Goal: Task Accomplishment & Management: Manage account settings

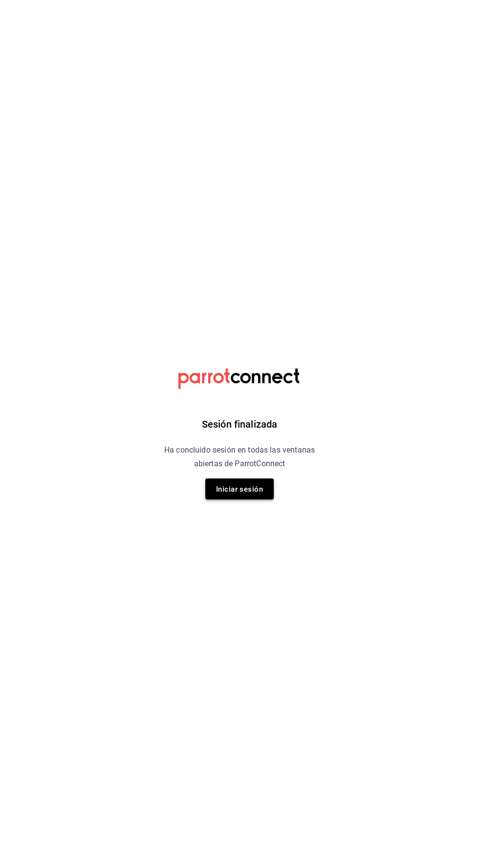
click at [242, 494] on font "Iniciar sesión" at bounding box center [239, 488] width 47 height 13
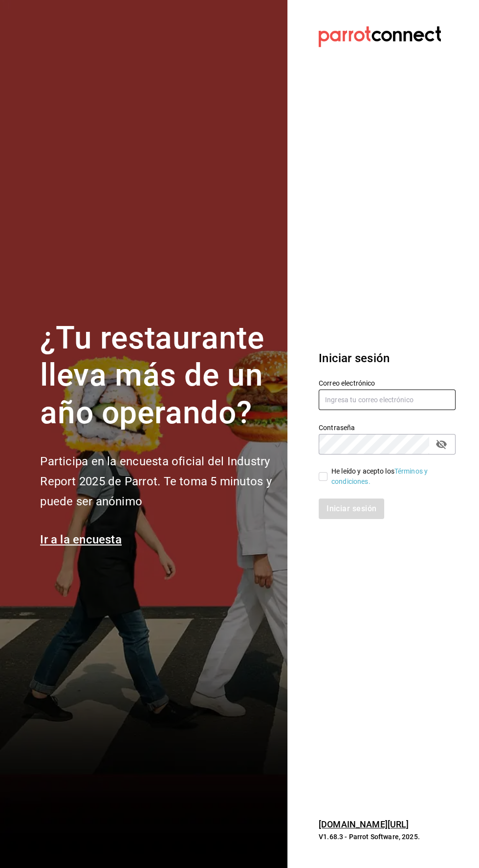
click at [385, 410] on input "text" at bounding box center [387, 400] width 137 height 21
type input "Alexvoss834@gmail.com"
click at [323, 481] on input "He leído y acepto los Términos y condiciones." at bounding box center [323, 476] width 9 height 9
checkbox input "true"
click at [340, 513] on font "Iniciar sesión" at bounding box center [352, 508] width 50 height 9
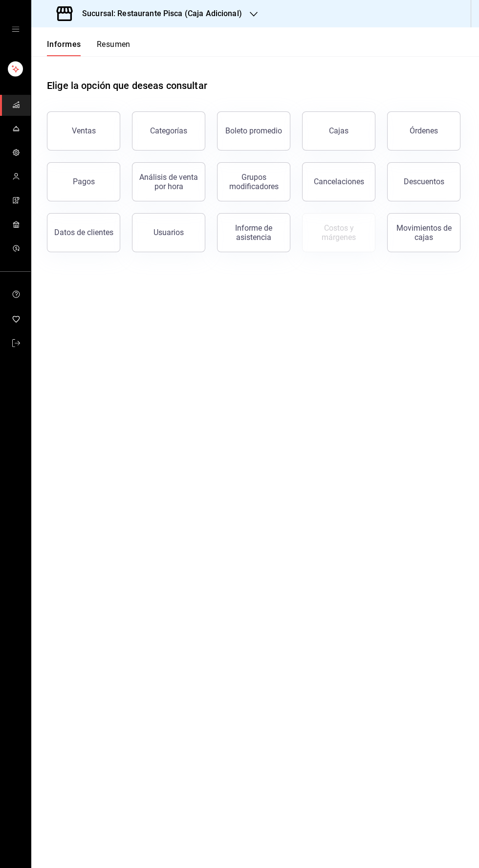
click at [197, 12] on font "Sucursal: Restaurante Pisca (Caja Adicional)" at bounding box center [162, 13] width 160 height 9
click at [64, 70] on div "Pisca" at bounding box center [104, 64] width 147 height 22
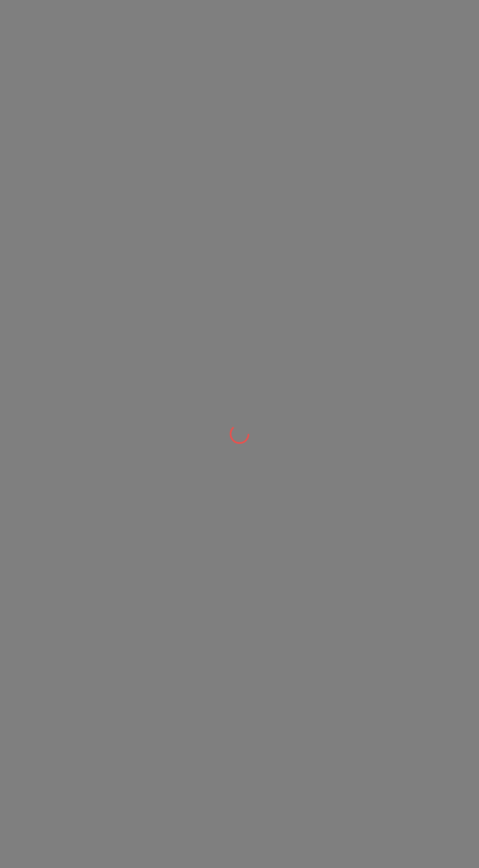
click at [64, 65] on div at bounding box center [239, 434] width 479 height 868
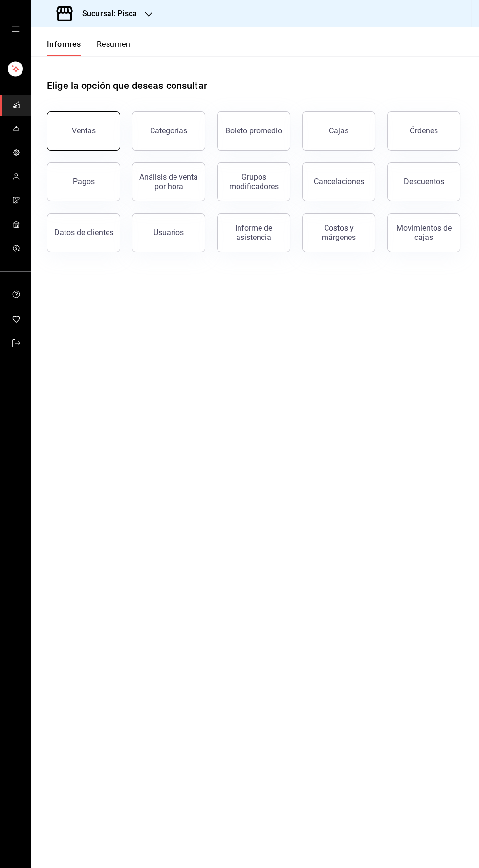
click at [69, 127] on button "Ventas" at bounding box center [83, 130] width 73 height 39
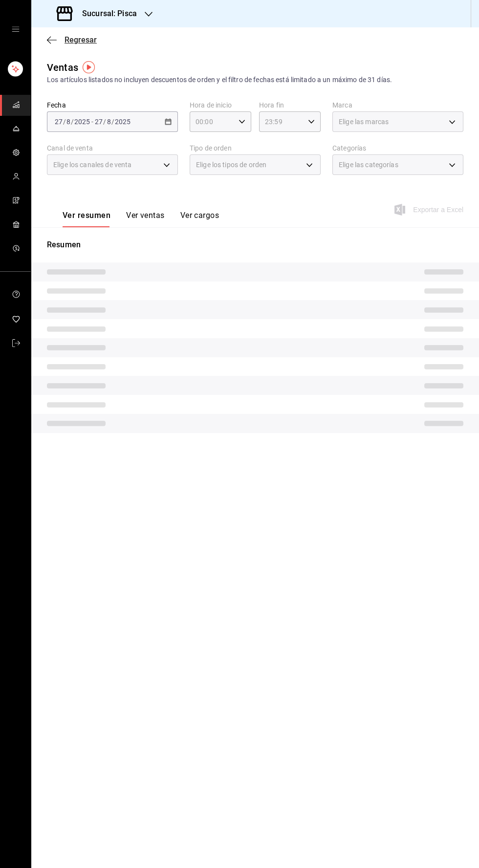
click at [51, 40] on icon "button" at bounding box center [52, 40] width 10 height 0
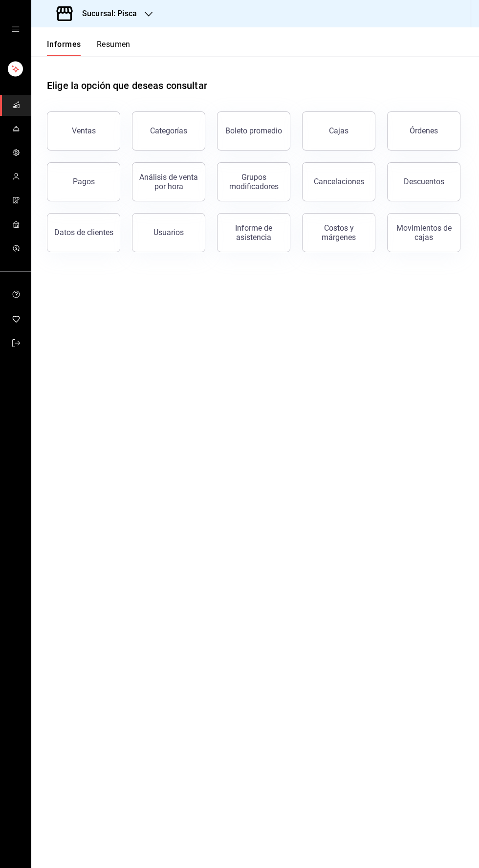
click at [16, 129] on icon "carpetas de buzón" at bounding box center [16, 129] width 8 height 8
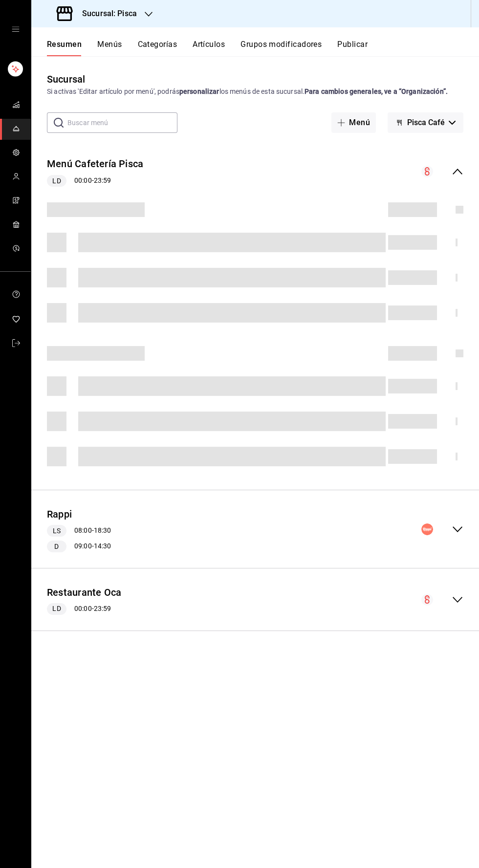
click at [210, 44] on font "Artículos" at bounding box center [209, 44] width 32 height 9
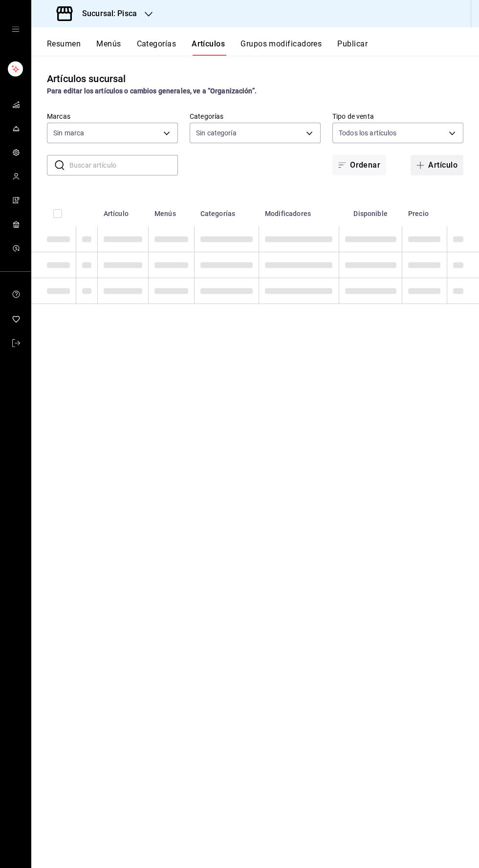
click at [441, 168] on button "Artículo" at bounding box center [437, 165] width 53 height 21
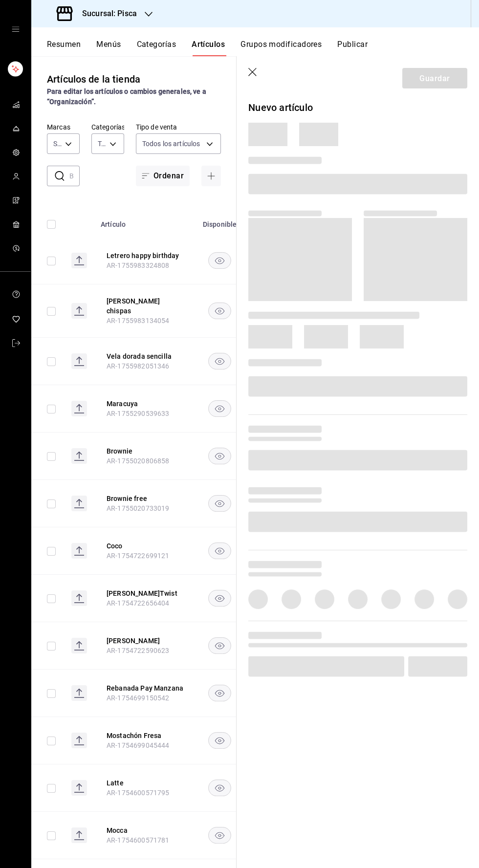
type input "f547cb4a-b93c-4195-b824-038b45f390e8,5cdc5738-4be2-4f6e-aec6-8c4831d5e22e,a1583…"
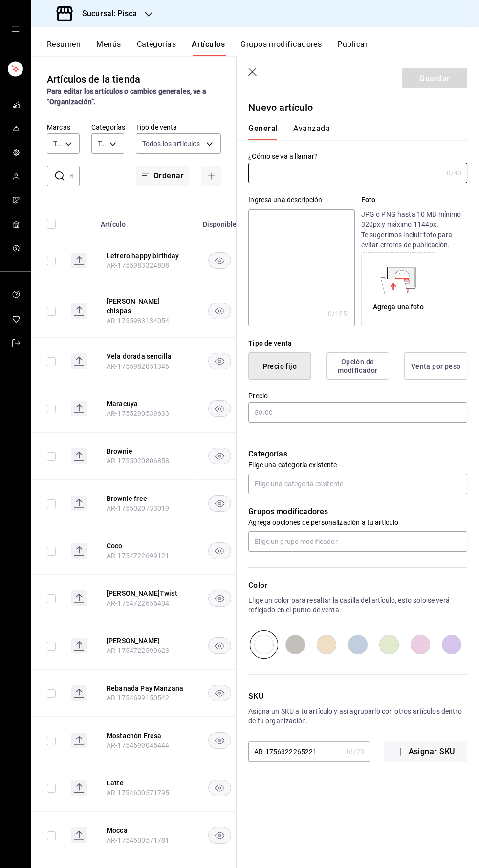
type input "bcd4eeba-f288-4c7f-be4a-80794efd5e2c,f4348fd6-19a6-4699-a042-45be726c08e8"
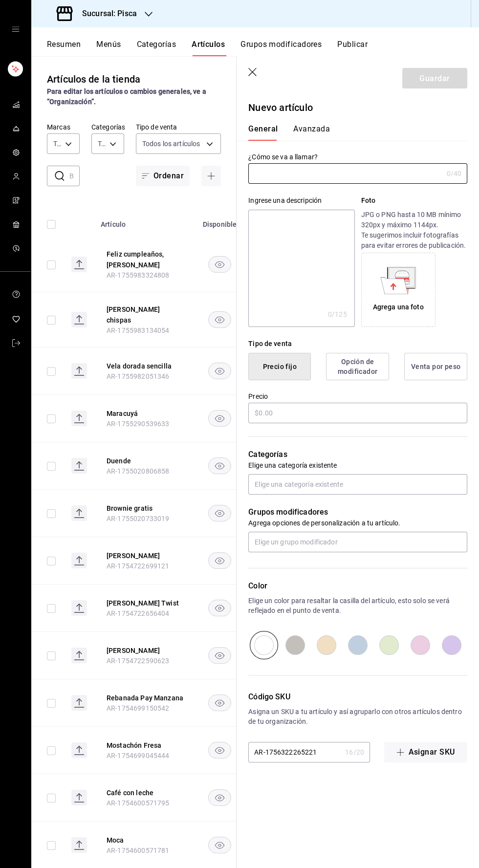
click at [253, 72] on icon "button" at bounding box center [252, 72] width 8 height 8
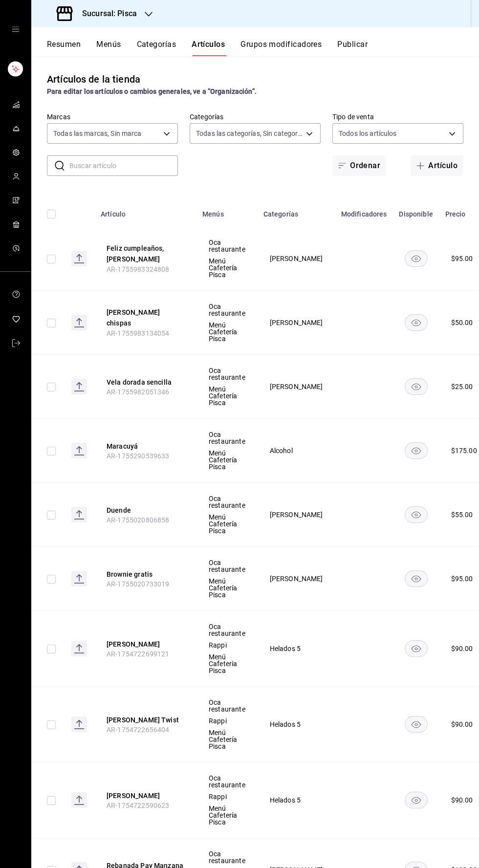
click at [249, 73] on div "Artículos de la tienda Para editar los artículos o cambios generales, ve a “Org…" at bounding box center [255, 84] width 448 height 25
click at [119, 166] on input "text" at bounding box center [123, 166] width 109 height 20
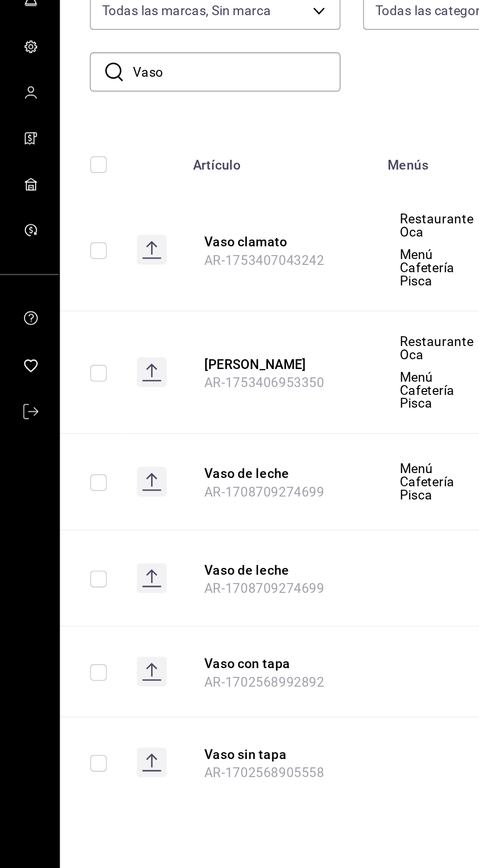
scroll to position [0, 12]
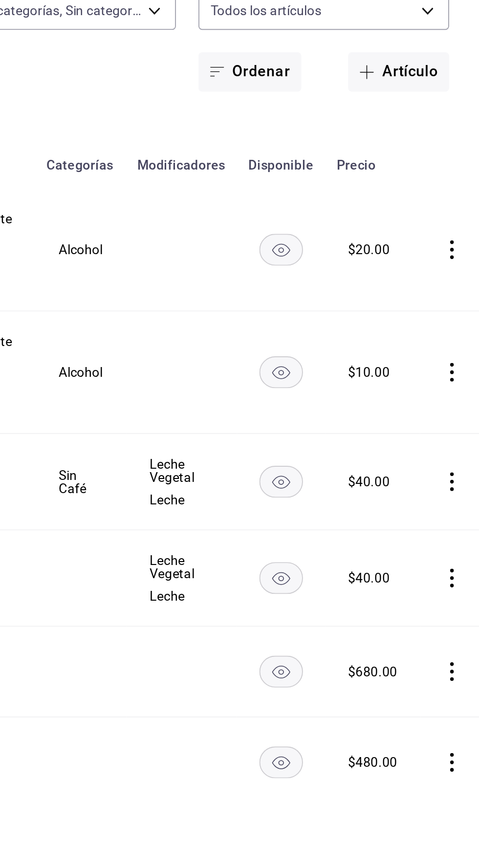
type input "Vaso"
click at [460, 261] on icon "comportamiento" at bounding box center [465, 259] width 10 height 10
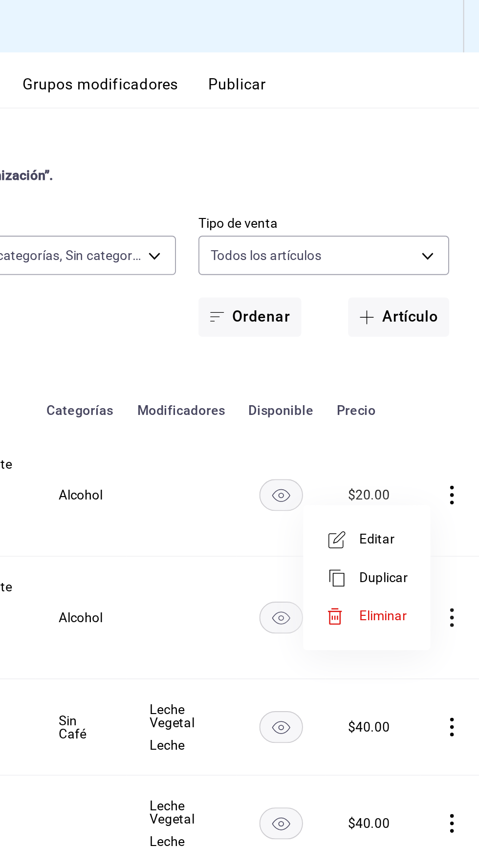
click at [423, 278] on font "Editar" at bounding box center [425, 282] width 19 height 8
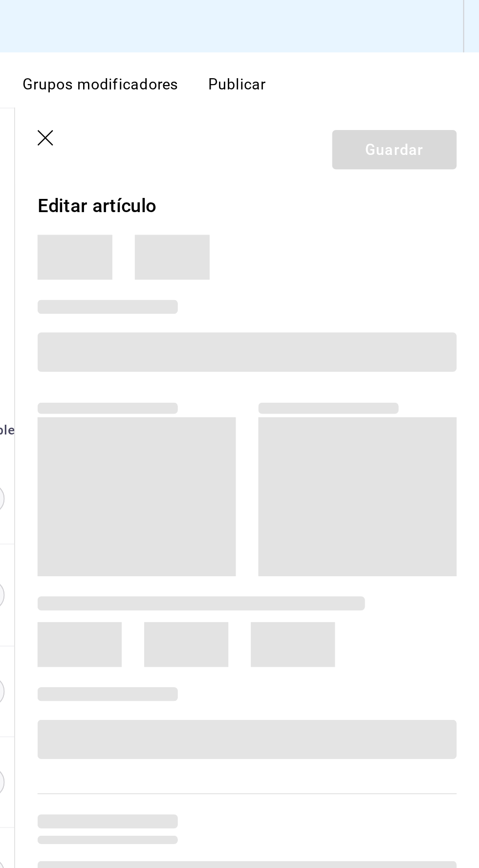
type input "f547cb4a-b93c-4195-b824-038b45f390e8,5cdc5738-4be2-4f6e-aec6-8c4831d5e22e,a1583…"
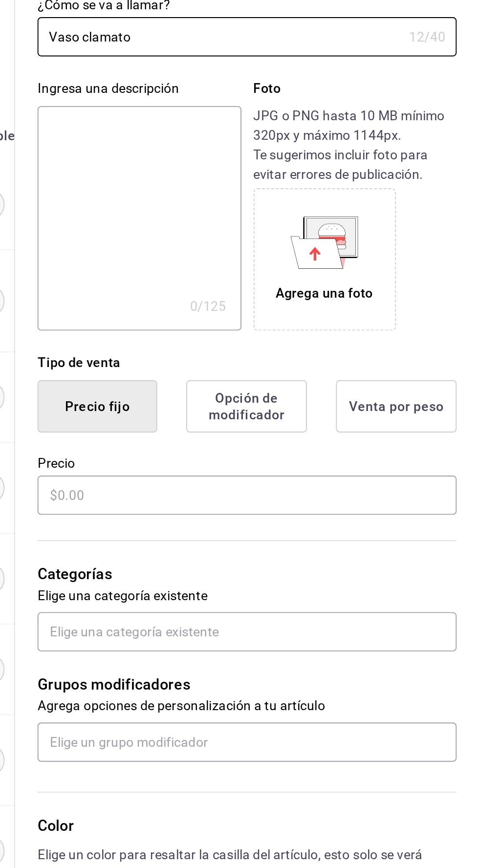
type input "$20.00"
radio input "false"
radio input "true"
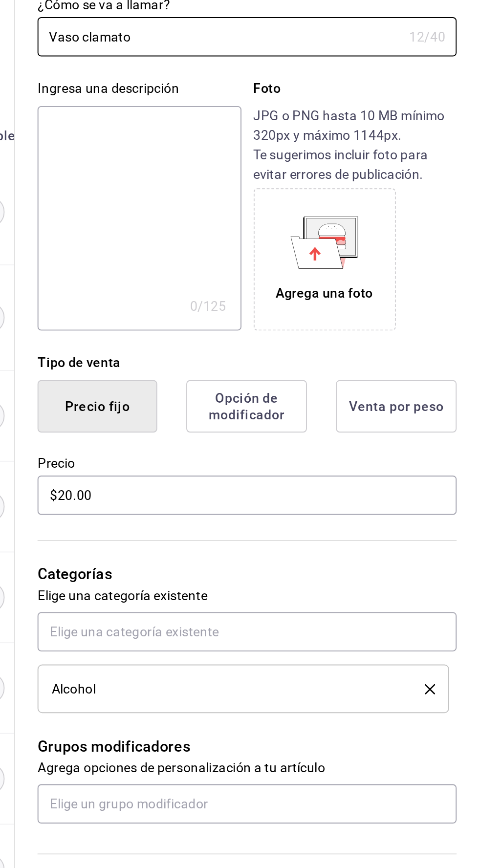
type input "bcd4eeba-f288-4c7f-be4a-80794efd5e2c,f4348fd6-19a6-4699-a042-45be726c08e8"
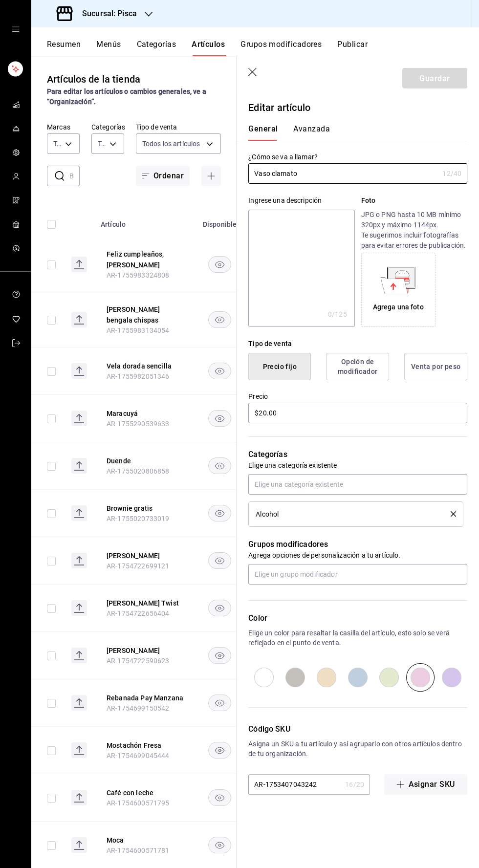
click at [253, 74] on icon "button" at bounding box center [253, 73] width 10 height 10
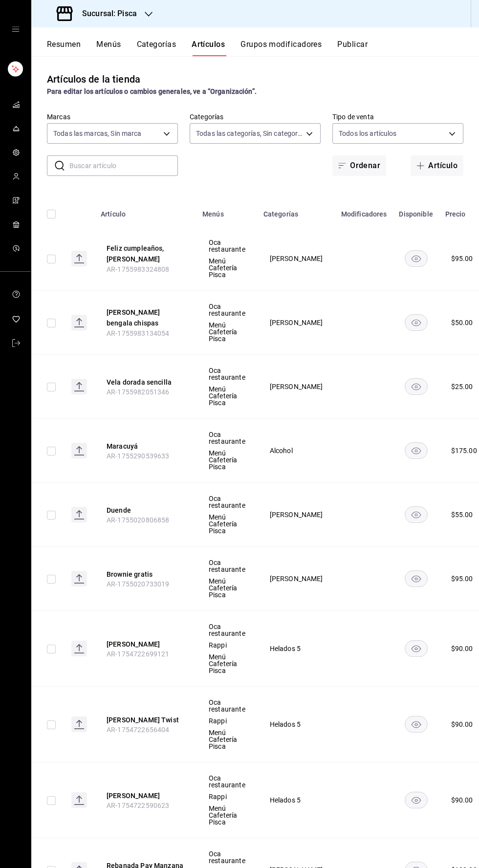
click at [429, 168] on font "Artículo" at bounding box center [442, 165] width 29 height 9
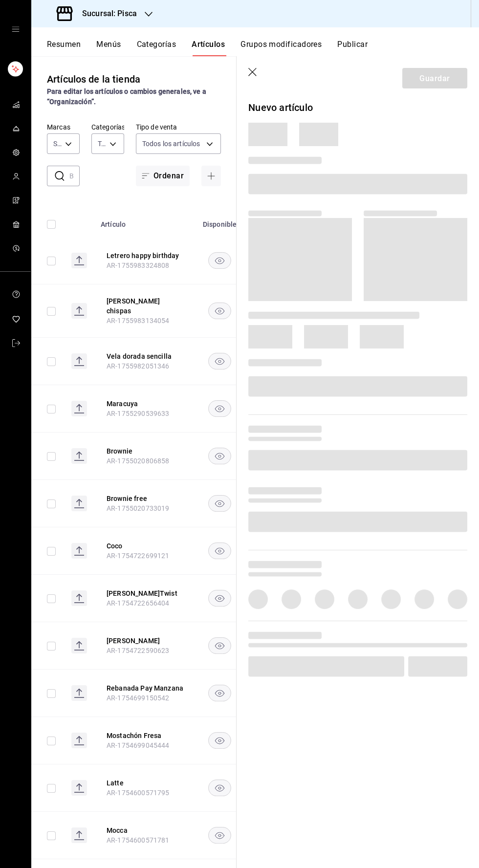
type input "f547cb4a-b93c-4195-b824-038b45f390e8,5cdc5738-4be2-4f6e-aec6-8c4831d5e22e,a1583…"
type input "bcd4eeba-f288-4c7f-be4a-80794efd5e2c,f4348fd6-19a6-4699-a042-45be726c08e8"
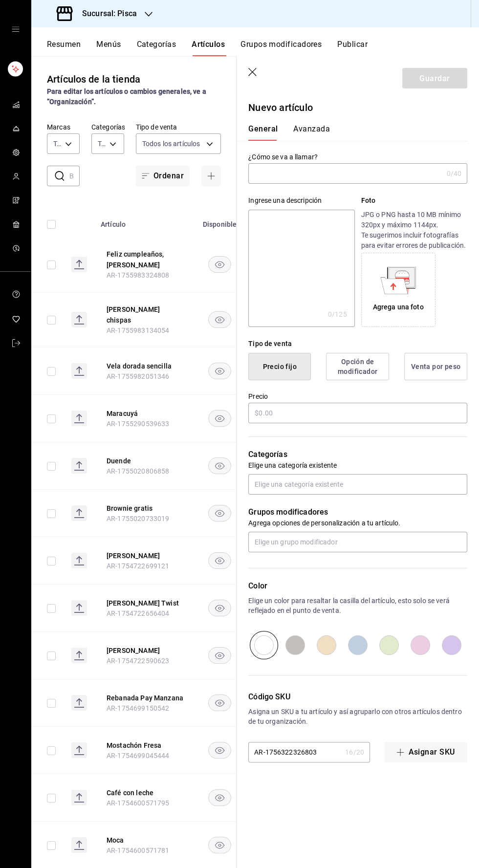
click at [302, 171] on input "text" at bounding box center [345, 174] width 194 height 20
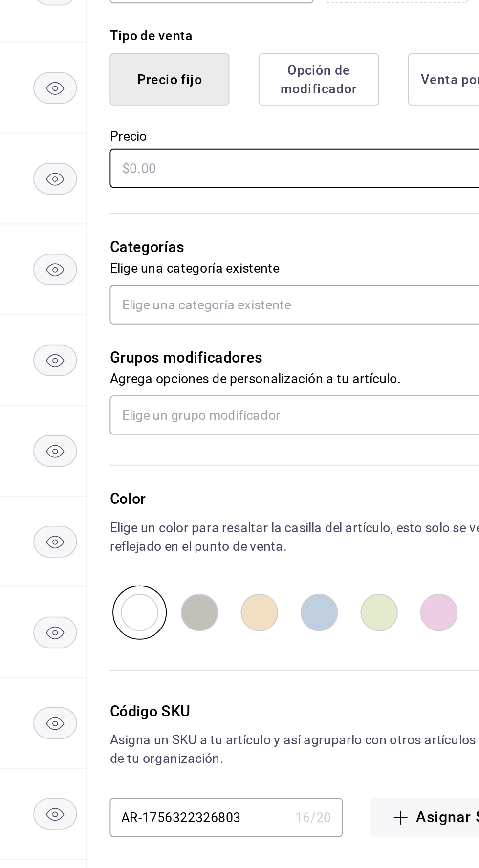
type input "Cerveza de barril"
click at [268, 411] on input "text" at bounding box center [357, 413] width 219 height 21
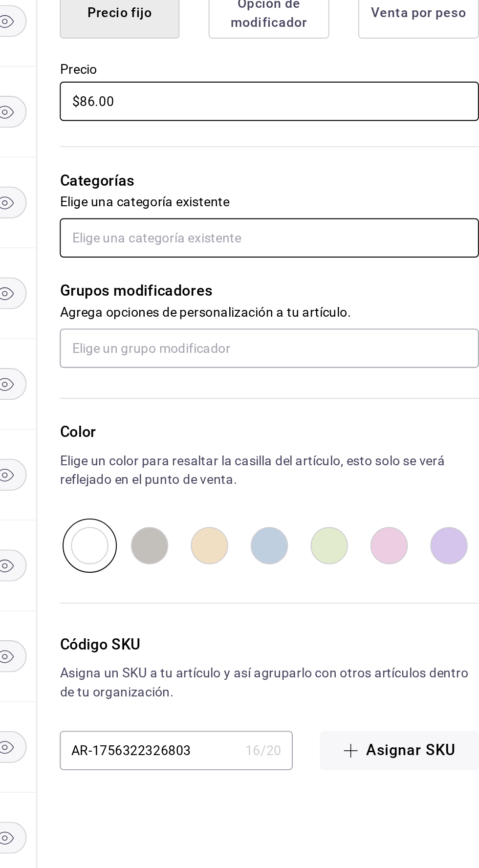
type input "$86.00"
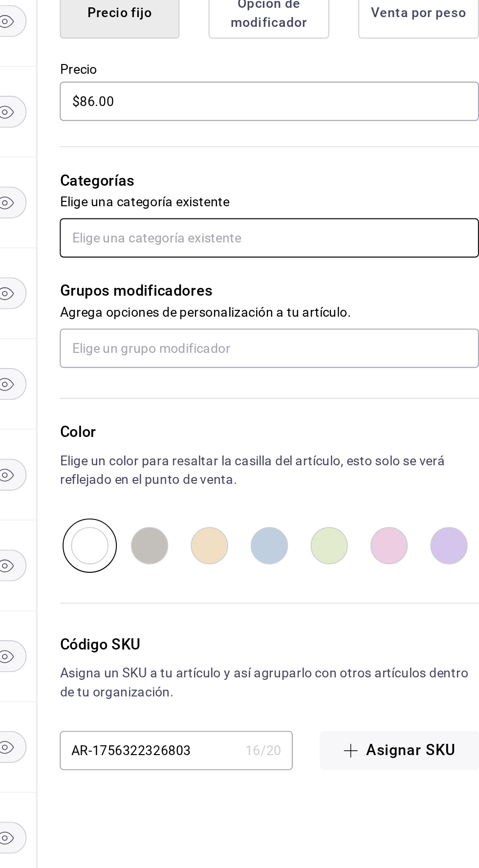
click at [273, 488] on input "text" at bounding box center [357, 484] width 219 height 21
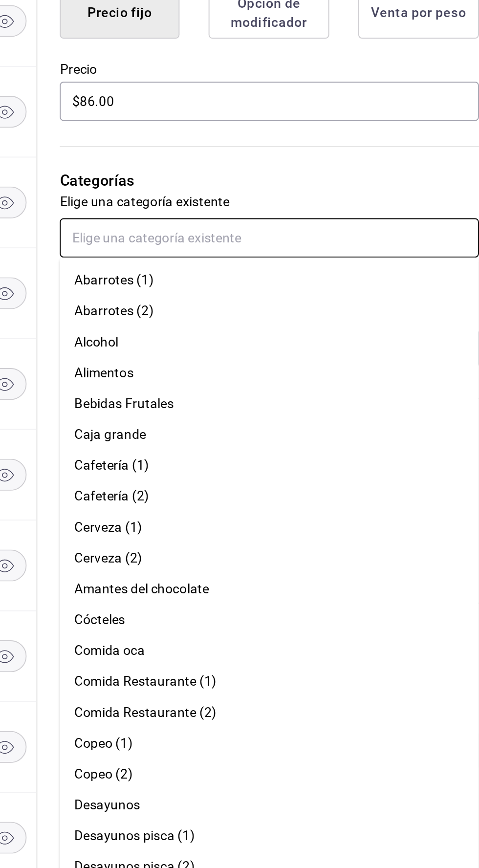
click at [264, 539] on font "Alcohol" at bounding box center [267, 539] width 23 height 8
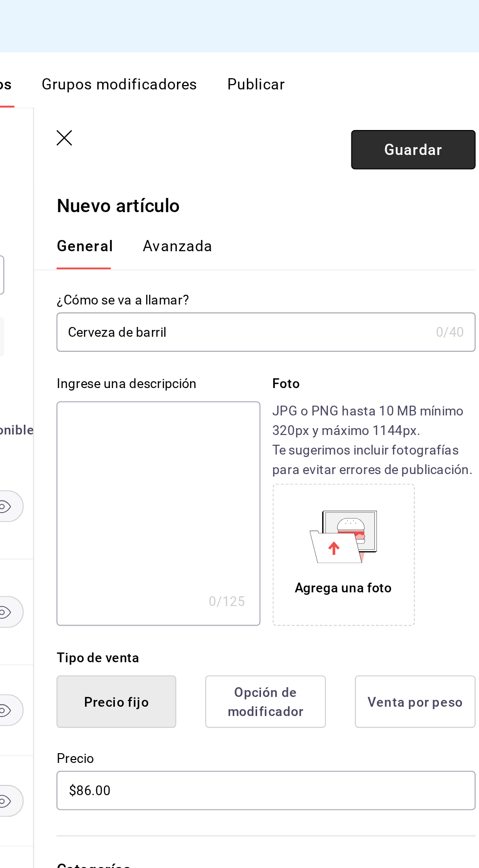
click at [422, 80] on font "Guardar" at bounding box center [434, 77] width 30 height 9
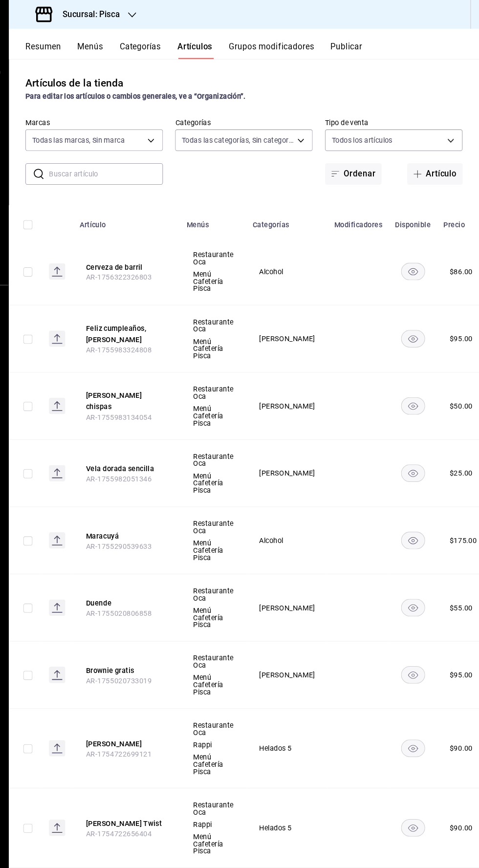
scroll to position [0, 15]
